Goal: Transaction & Acquisition: Purchase product/service

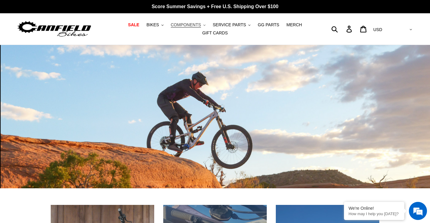
click at [181, 27] on span "COMPONENTS" at bounding box center [186, 24] width 30 height 5
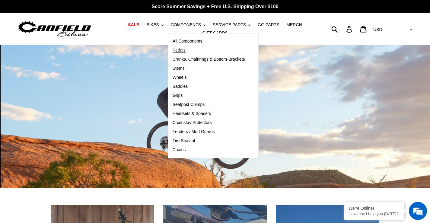
click at [172, 53] on span "Pedals" at bounding box center [178, 50] width 13 height 5
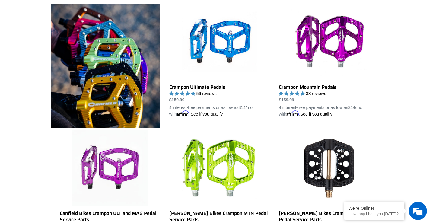
scroll to position [181, 0]
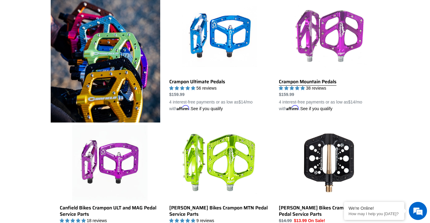
click at [315, 37] on link "Crampon Mountain Pedals" at bounding box center [329, 55] width 100 height 113
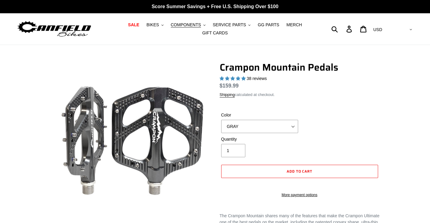
select select "highest-rating"
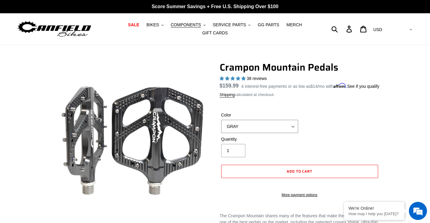
click at [291, 128] on select "GRAY BLACK STEALTH - Sold out POLISHED RED BLUE BAJA GOLD ORANGE PNW GREEN GOLD…" at bounding box center [259, 126] width 77 height 13
click at [411, 116] on div at bounding box center [215, 219] width 430 height 315
